Goal: Task Accomplishment & Management: Manage account settings

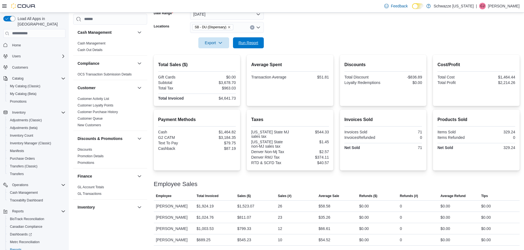
click at [242, 40] on span "Run Report" at bounding box center [248, 42] width 20 height 5
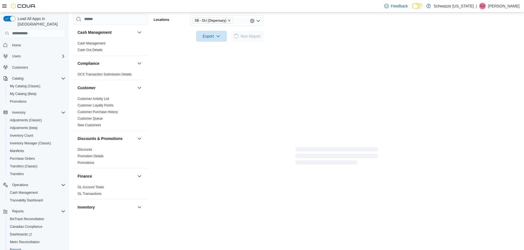
scroll to position [147, 0]
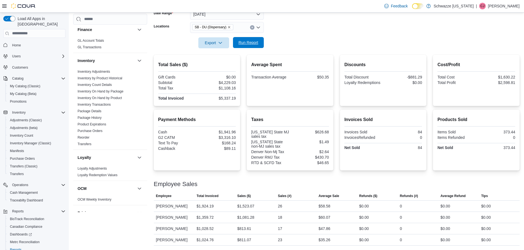
click at [240, 40] on span "Run Report" at bounding box center [248, 42] width 20 height 5
click at [249, 39] on span "Run Report" at bounding box center [248, 42] width 24 height 11
click at [250, 48] on div at bounding box center [337, 51] width 366 height 7
click at [249, 37] on span "Run Report" at bounding box center [248, 42] width 24 height 11
click at [243, 37] on span "Run Report" at bounding box center [248, 42] width 24 height 11
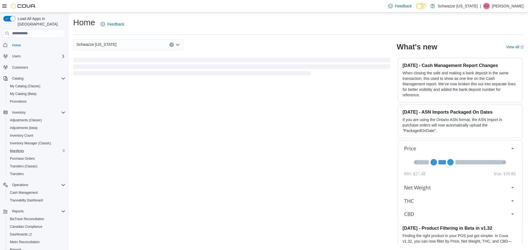
scroll to position [26, 0]
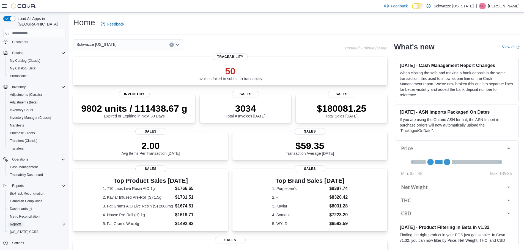
click at [18, 222] on span "Reports" at bounding box center [16, 224] width 12 height 4
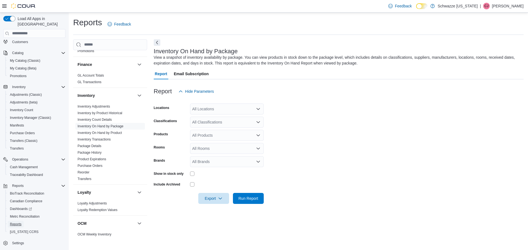
scroll to position [302, 0]
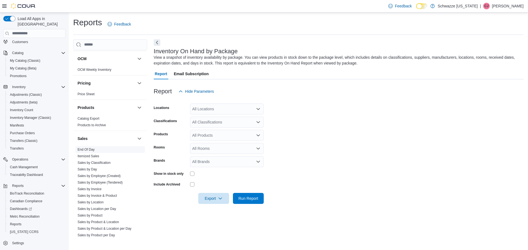
click at [87, 152] on link "End Of Day" at bounding box center [86, 150] width 17 height 4
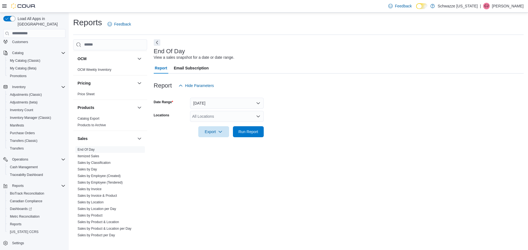
click at [204, 117] on div "All Locations" at bounding box center [227, 116] width 74 height 11
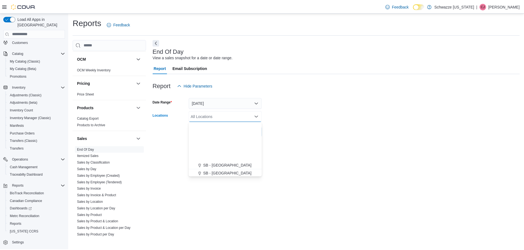
scroll to position [82, 0]
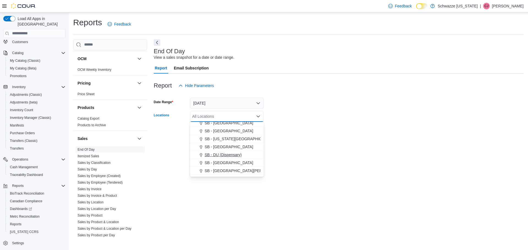
click at [227, 156] on span "SB - DU (Dispensary)" at bounding box center [223, 154] width 37 height 5
drag, startPoint x: 337, startPoint y: 141, endPoint x: 335, endPoint y: 143, distance: 3.1
click at [337, 142] on div at bounding box center [339, 140] width 370 height 7
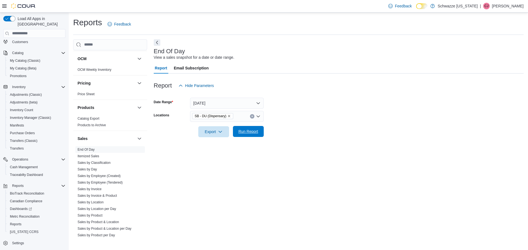
click at [256, 134] on span "Run Report" at bounding box center [248, 131] width 20 height 5
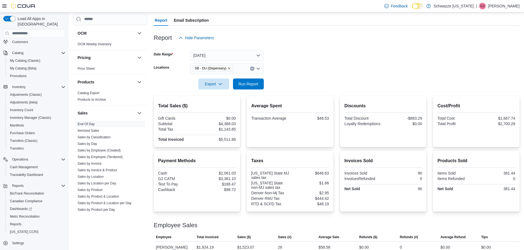
scroll to position [96, 0]
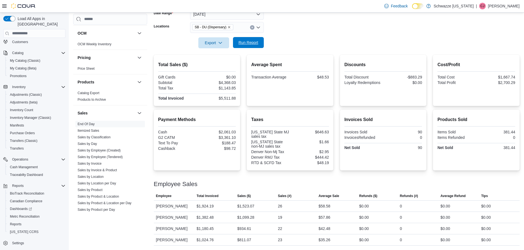
click at [252, 40] on span "Run Report" at bounding box center [248, 42] width 20 height 5
click at [38, 165] on span "Cash Management" at bounding box center [24, 167] width 28 height 4
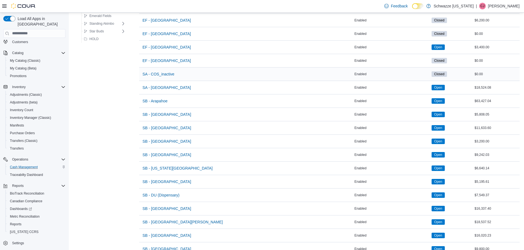
scroll to position [82, 0]
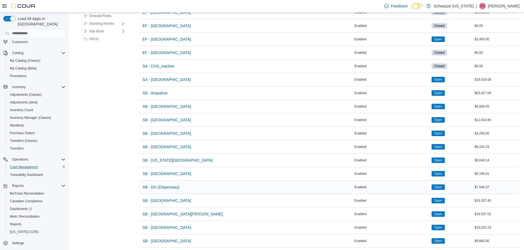
click at [186, 188] on div "SB - DU (Dispensary)" at bounding box center [246, 187] width 214 height 13
click at [167, 188] on span "SB - DU (Dispensary)" at bounding box center [160, 187] width 37 height 5
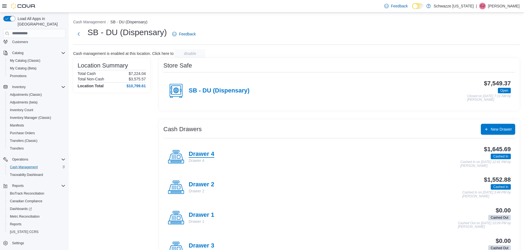
click at [204, 157] on h4 "Drawer 4" at bounding box center [202, 154] width 26 height 7
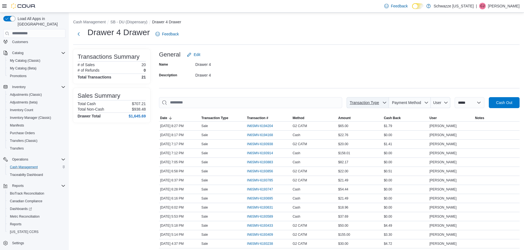
click at [370, 104] on span "Transaction Type" at bounding box center [363, 103] width 29 height 4
click at [375, 93] on div "**********" at bounding box center [339, 191] width 360 height 285
click at [413, 108] on span "Payment Method" at bounding box center [409, 102] width 37 height 11
click at [398, 122] on span "Cash" at bounding box center [406, 124] width 52 height 7
type input "**********"
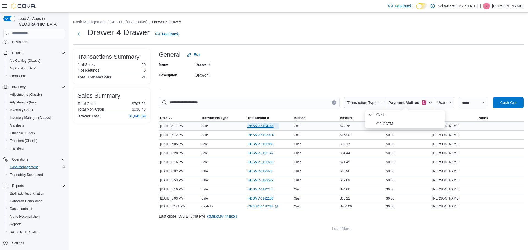
click at [272, 126] on span "IN6SMV-6194168" at bounding box center [260, 126] width 26 height 4
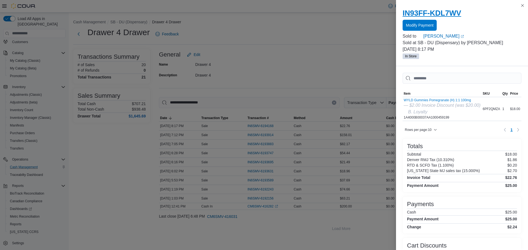
click at [420, 16] on h2 "IN93FF-KDL7WV" at bounding box center [462, 13] width 119 height 9
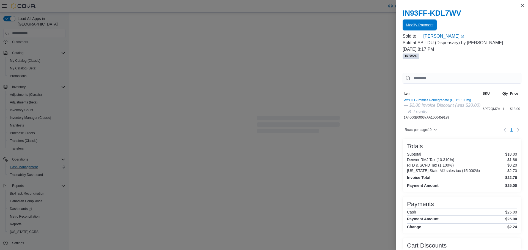
click at [419, 22] on span "Modify Payment" at bounding box center [419, 25] width 27 height 11
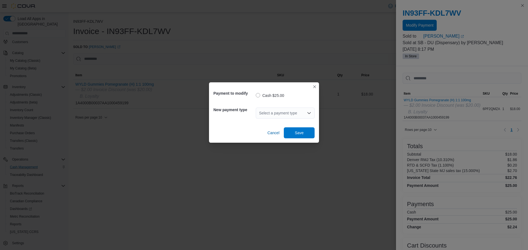
click at [307, 111] on icon "Open list of options" at bounding box center [309, 113] width 4 height 4
click at [313, 87] on button "Closes this modal window" at bounding box center [314, 86] width 7 height 7
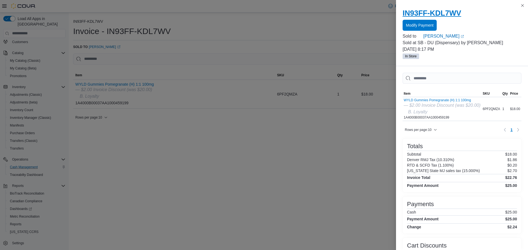
click at [518, 9] on h2 "IN93FF-KDL7WV" at bounding box center [462, 13] width 119 height 9
click at [519, 4] on div "IN93FF-KDL7WV Modify Payment Sold to [PERSON_NAME] (opens in a new tab or windo…" at bounding box center [462, 34] width 132 height 64
click at [522, 4] on button "Close this dialog" at bounding box center [522, 5] width 7 height 7
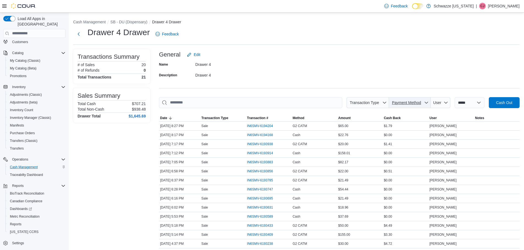
click at [407, 99] on span "Payment Method" at bounding box center [409, 102] width 37 height 11
click at [388, 123] on span "Cash" at bounding box center [406, 124] width 52 height 7
type input "**********"
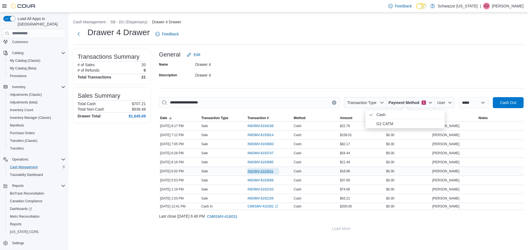
click at [268, 174] on span "IN6SMV-6193631" at bounding box center [263, 171] width 32 height 7
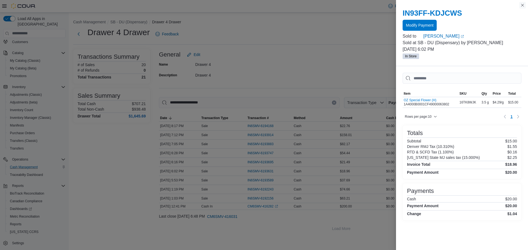
click at [522, 6] on button "Close this dialog" at bounding box center [522, 5] width 7 height 7
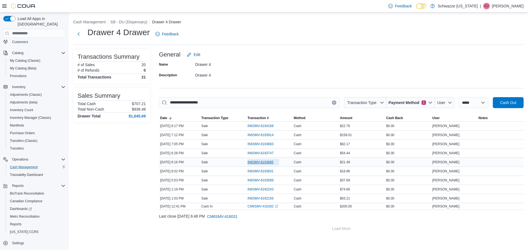
click at [270, 160] on span "IN6SMV-6193695" at bounding box center [260, 162] width 26 height 4
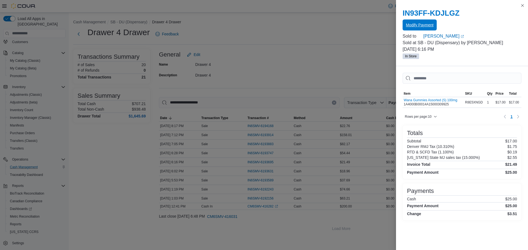
click at [427, 28] on span "Modify Payment" at bounding box center [419, 25] width 27 height 11
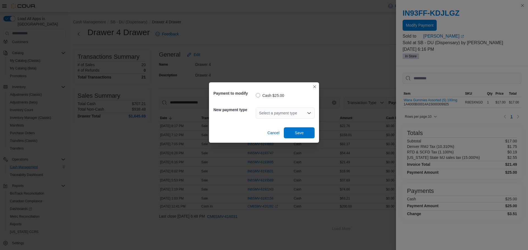
click at [302, 114] on div "Select a payment type" at bounding box center [285, 113] width 59 height 11
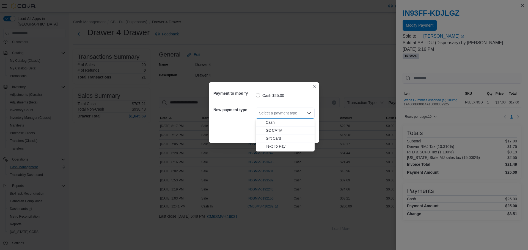
click at [291, 129] on span "G2 CATM" at bounding box center [289, 130] width 46 height 5
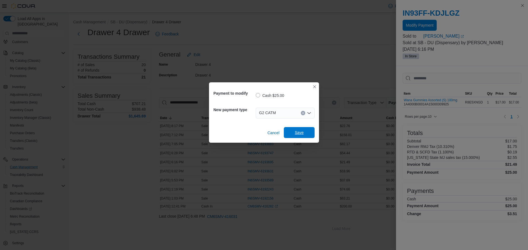
click at [291, 130] on span "Save" at bounding box center [299, 132] width 24 height 11
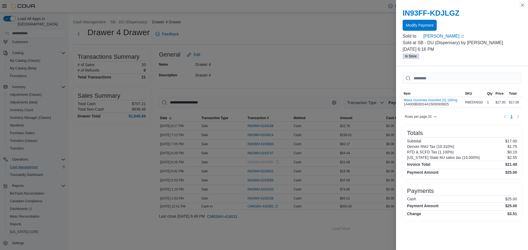
click at [520, 4] on button "Close this dialog" at bounding box center [522, 5] width 7 height 7
click at [519, 5] on div "IN93FF-KDJLGZ Modify Payment Sold to [PERSON_NAME] (opens in a new tab or windo…" at bounding box center [462, 34] width 132 height 64
click at [522, 4] on button "Close this dialog" at bounding box center [522, 5] width 7 height 7
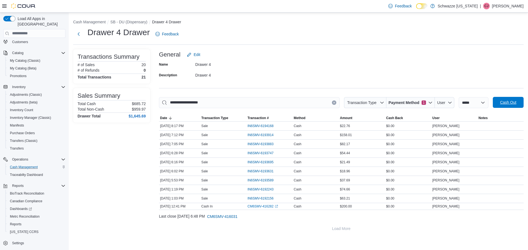
click at [516, 101] on span "Cash Out" at bounding box center [508, 102] width 24 height 11
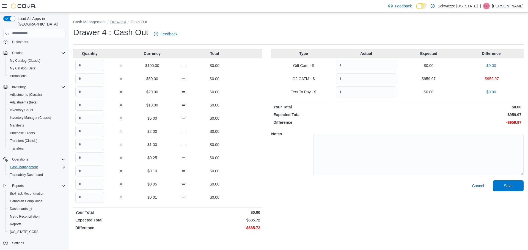
click at [123, 21] on button "Drawer 4" at bounding box center [118, 22] width 16 height 4
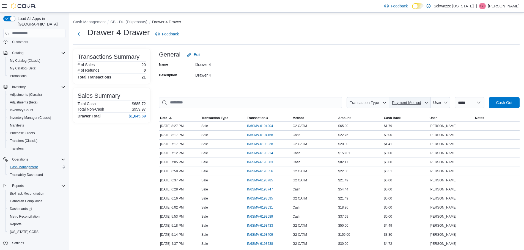
click at [417, 105] on span "Payment Method" at bounding box center [406, 103] width 29 height 4
click at [400, 123] on span "Cash" at bounding box center [406, 124] width 52 height 7
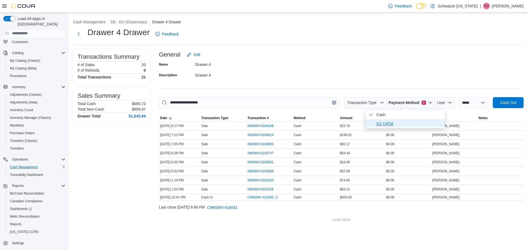
click at [392, 124] on span "G2 CATM" at bounding box center [408, 124] width 65 height 7
type input "**********"
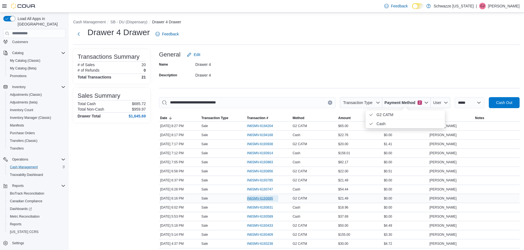
click at [265, 198] on span "IN6SMV-6193695" at bounding box center [260, 199] width 26 height 4
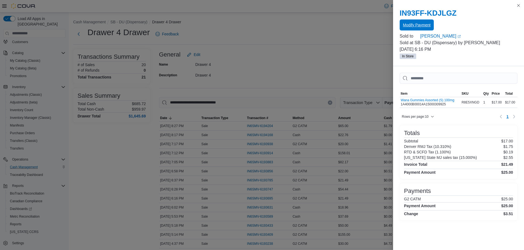
click at [422, 28] on span "Modify Payment" at bounding box center [416, 24] width 27 height 5
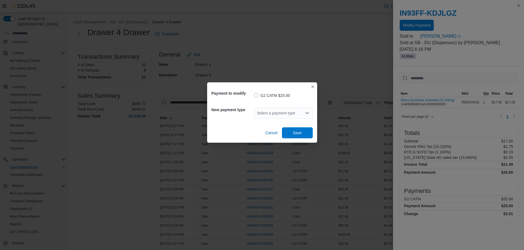
click at [297, 118] on div "Select a payment type" at bounding box center [283, 113] width 59 height 11
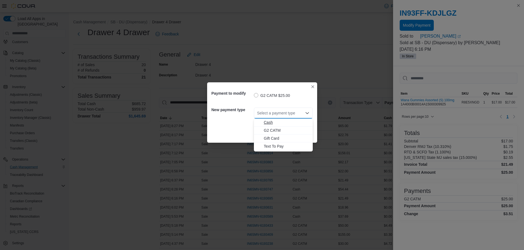
click at [282, 120] on span "Cash" at bounding box center [287, 122] width 46 height 5
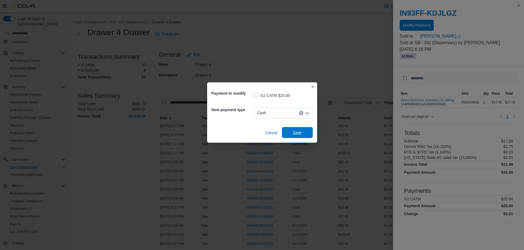
click at [297, 133] on span "Save" at bounding box center [297, 132] width 9 height 5
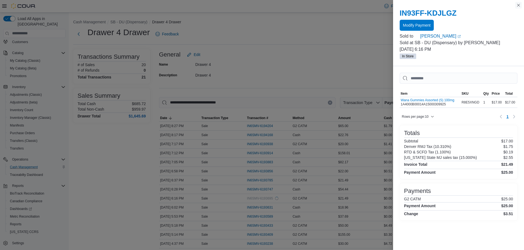
click at [518, 5] on button "Close this dialog" at bounding box center [518, 5] width 7 height 7
click at [519, 5] on button "Close this dialog" at bounding box center [518, 5] width 7 height 7
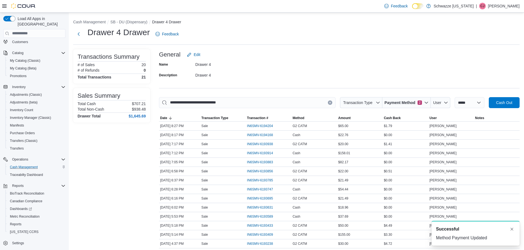
click at [359, 54] on div "General Edit" at bounding box center [339, 54] width 360 height 11
